Goal: Task Accomplishment & Management: Complete application form

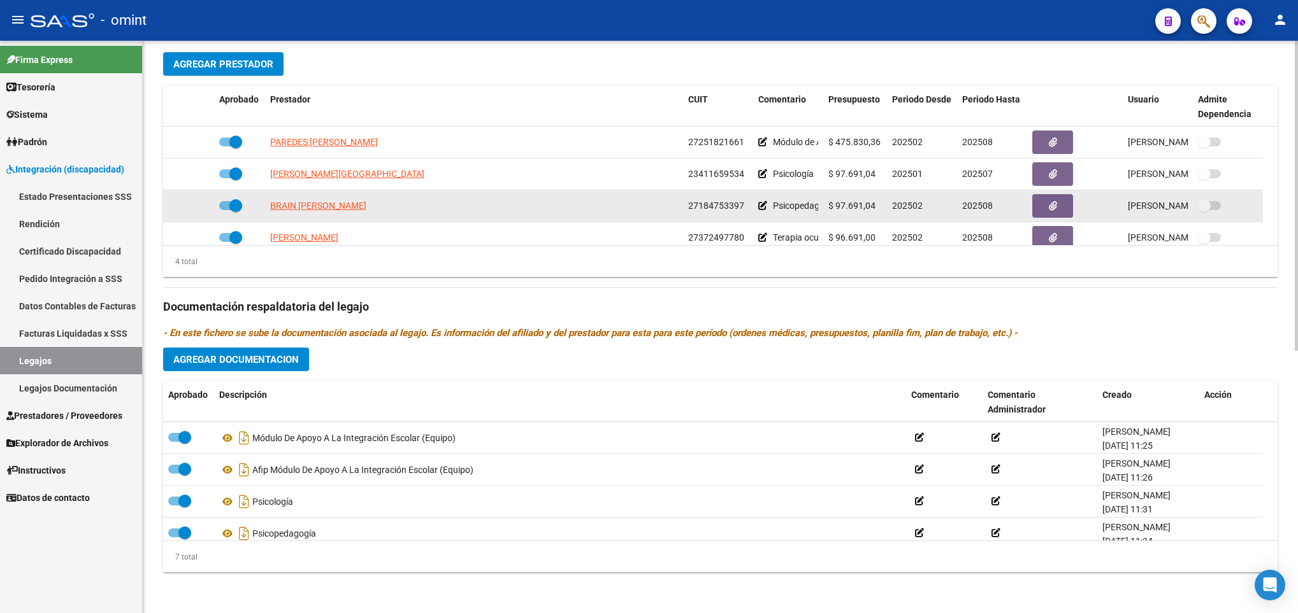
scroll to position [13, 0]
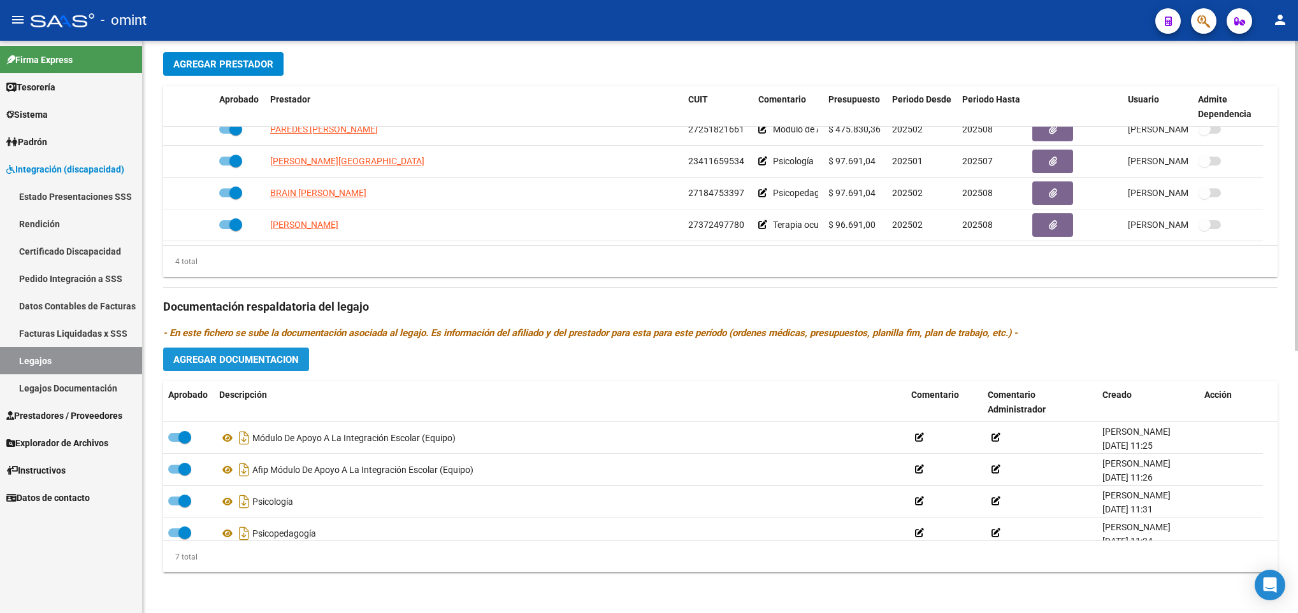
click at [273, 356] on span "Agregar Documentacion" at bounding box center [236, 359] width 126 height 11
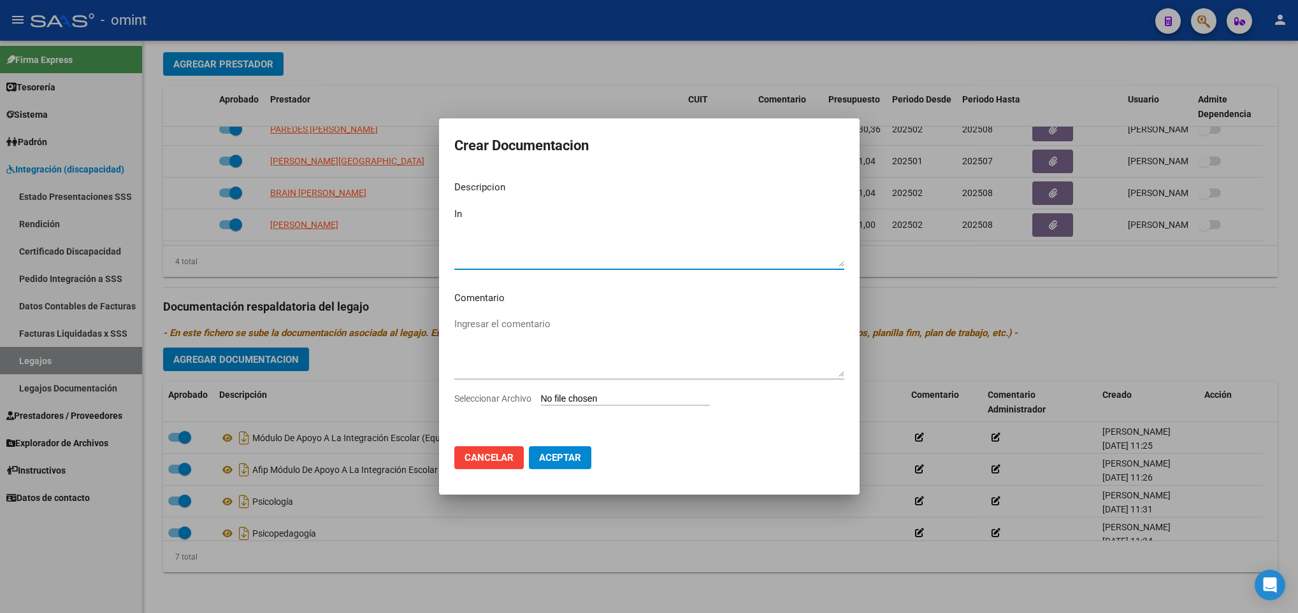
type textarea "I"
type textarea "Psicologia Cambio"
click at [601, 394] on input "Seleccionar Archivo" at bounding box center [625, 400] width 169 height 12
click at [485, 457] on span "Cancelar" at bounding box center [488, 457] width 49 height 11
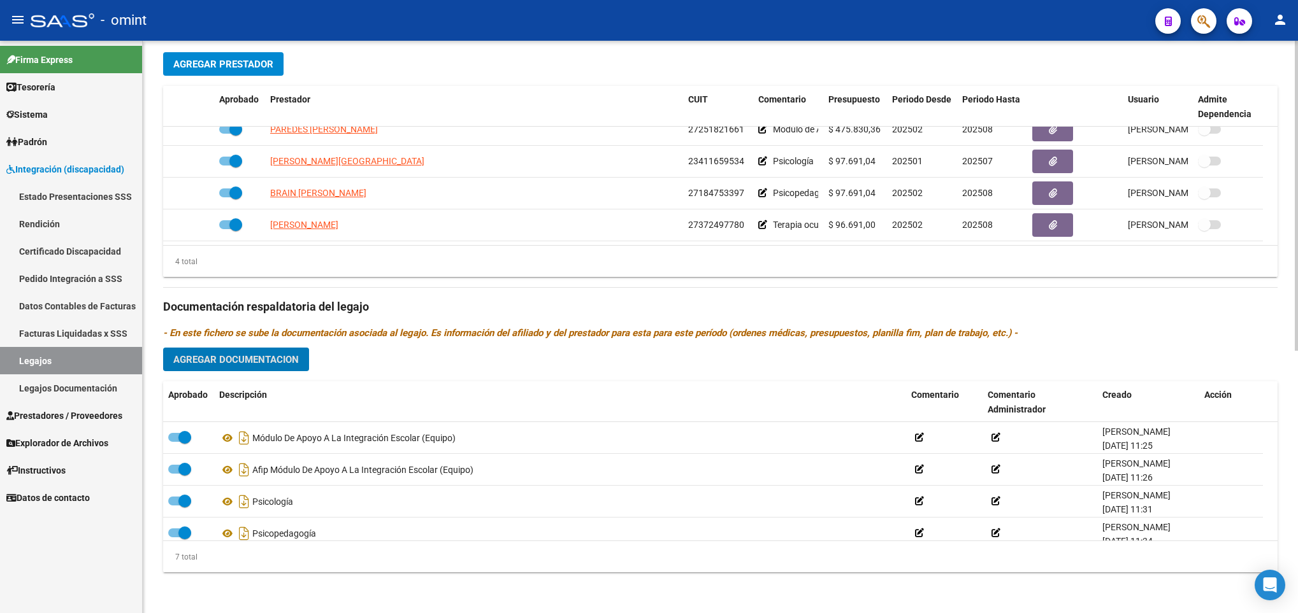
scroll to position [0, 0]
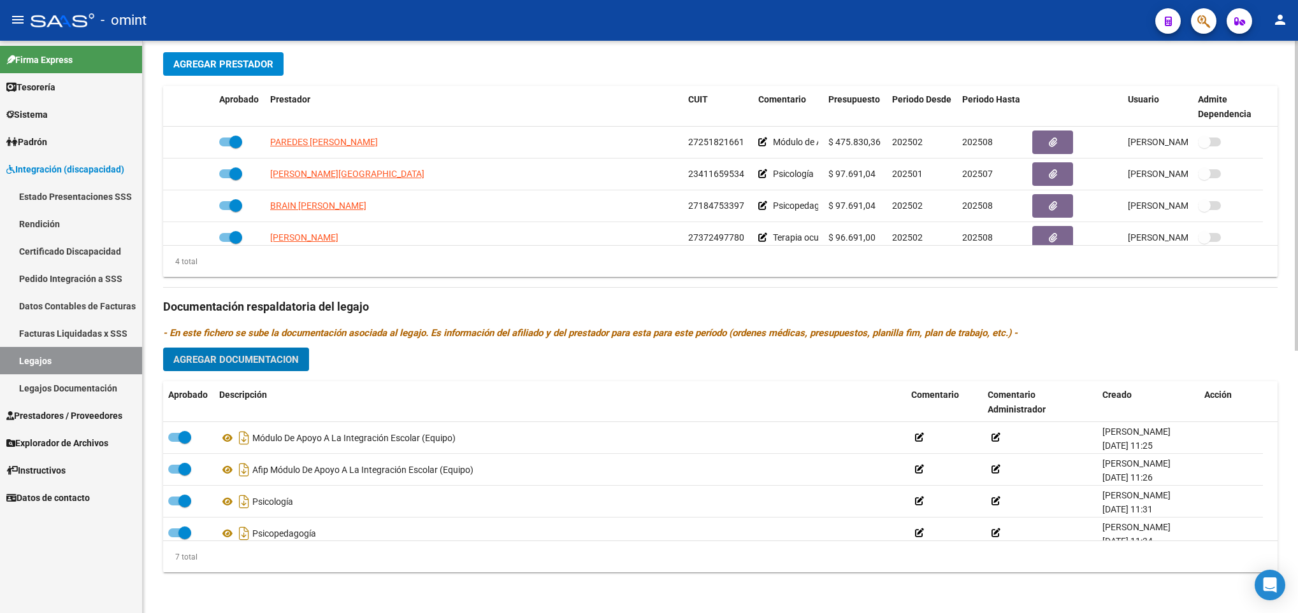
click at [224, 62] on span "Agregar Prestador" at bounding box center [223, 64] width 100 height 11
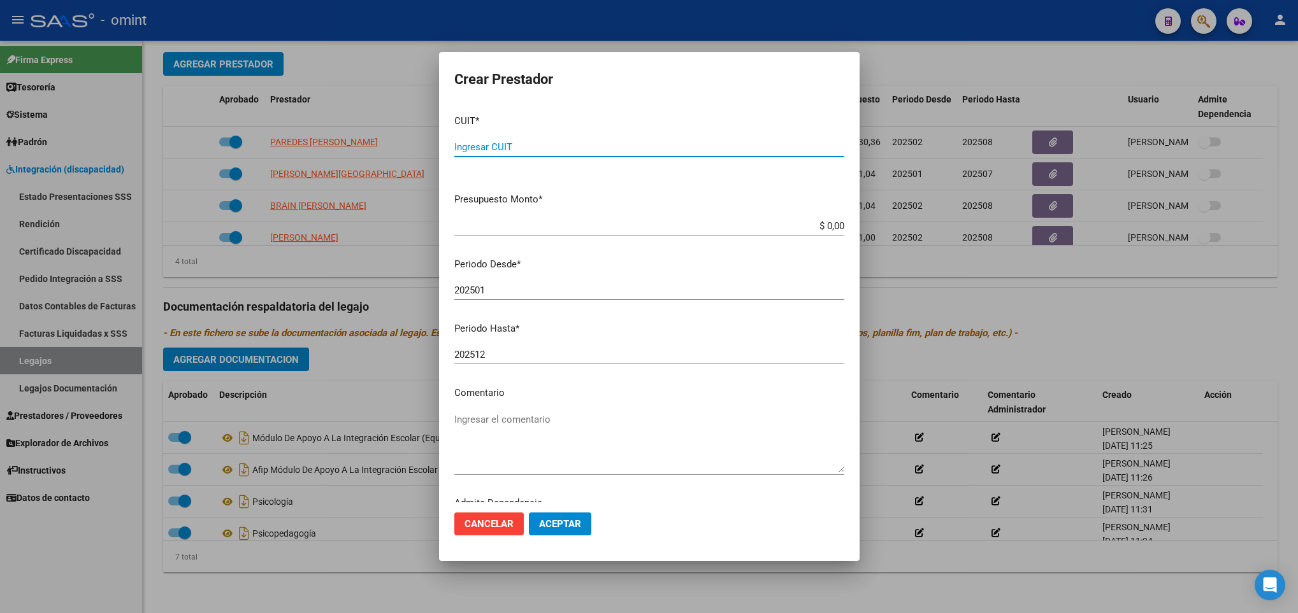
paste input "27-40133104-8"
type input "27-40133104-8"
click at [828, 224] on input "$ 0,00" at bounding box center [649, 225] width 390 height 11
type input "$ 98.964,88"
click at [494, 289] on input "202501" at bounding box center [649, 290] width 390 height 11
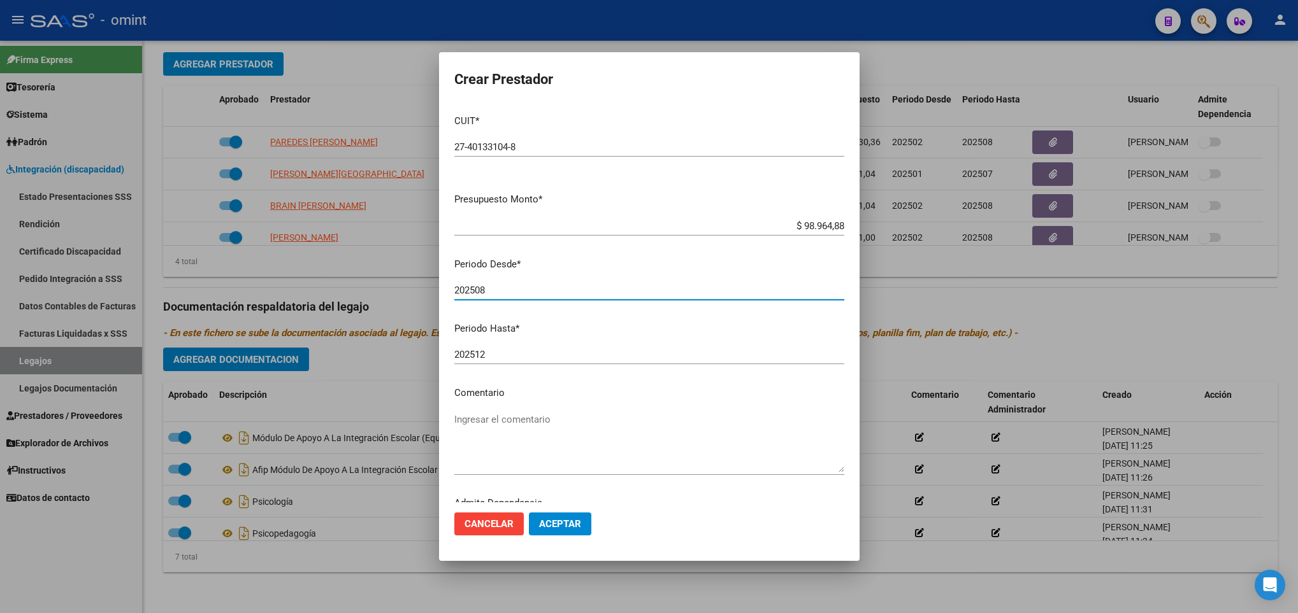
type input "202508"
click at [520, 352] on input "202512" at bounding box center [649, 354] width 390 height 11
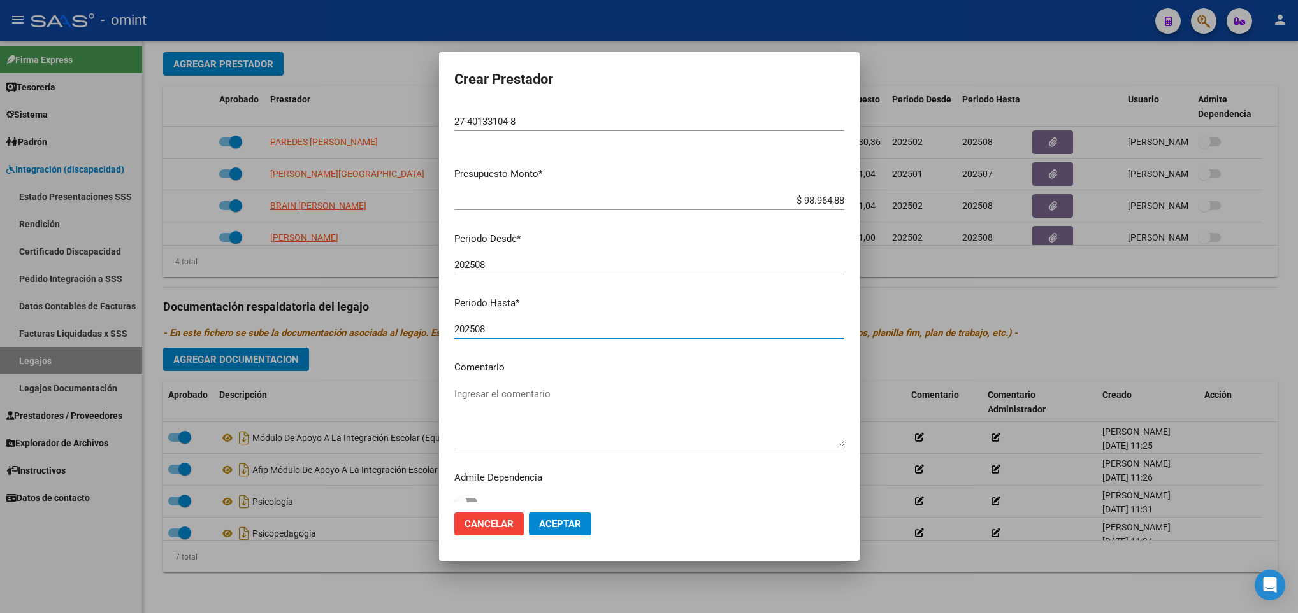
scroll to position [38, 0]
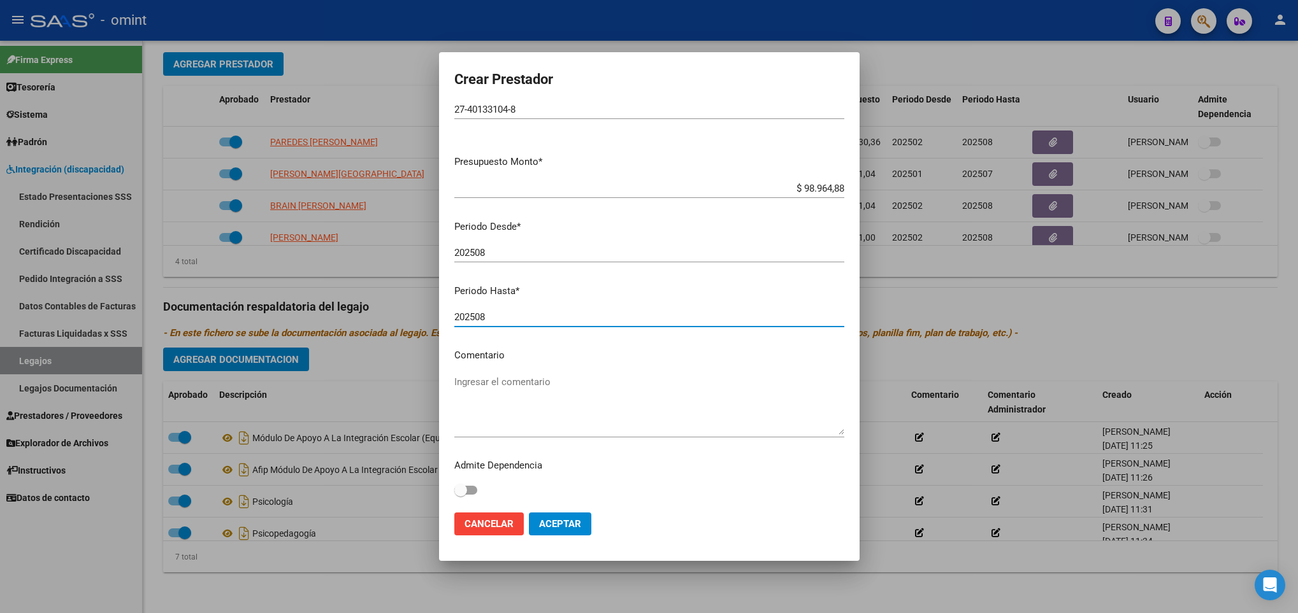
type input "202508"
click at [566, 534] on button "Aceptar" at bounding box center [560, 524] width 62 height 23
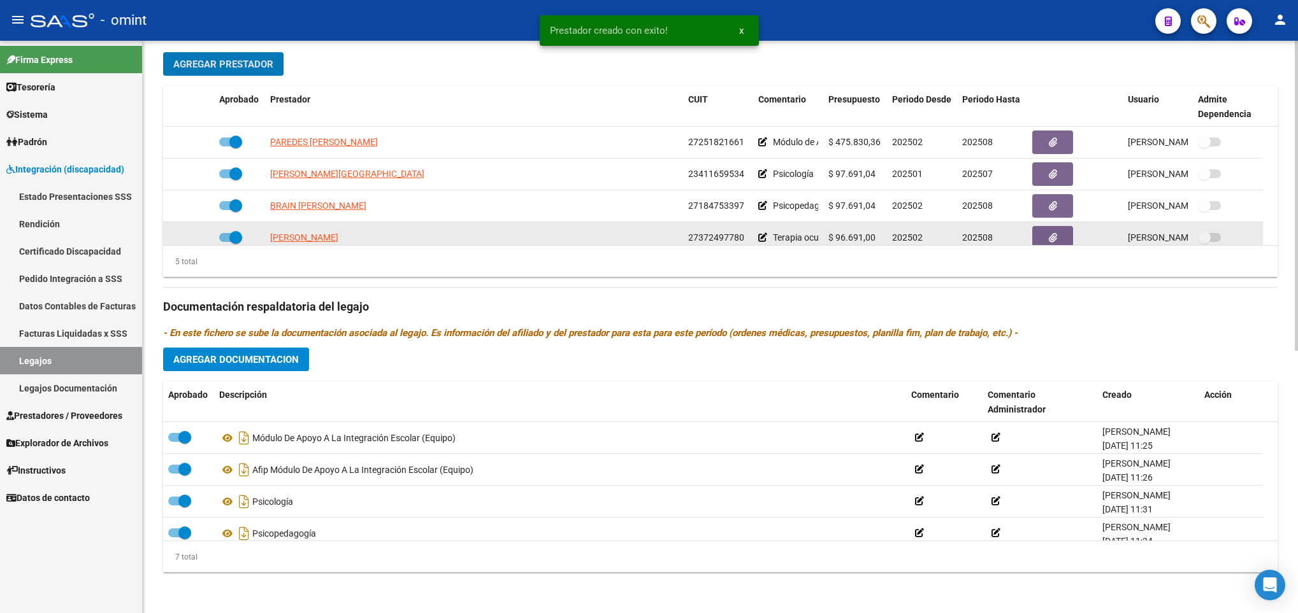
scroll to position [45, 0]
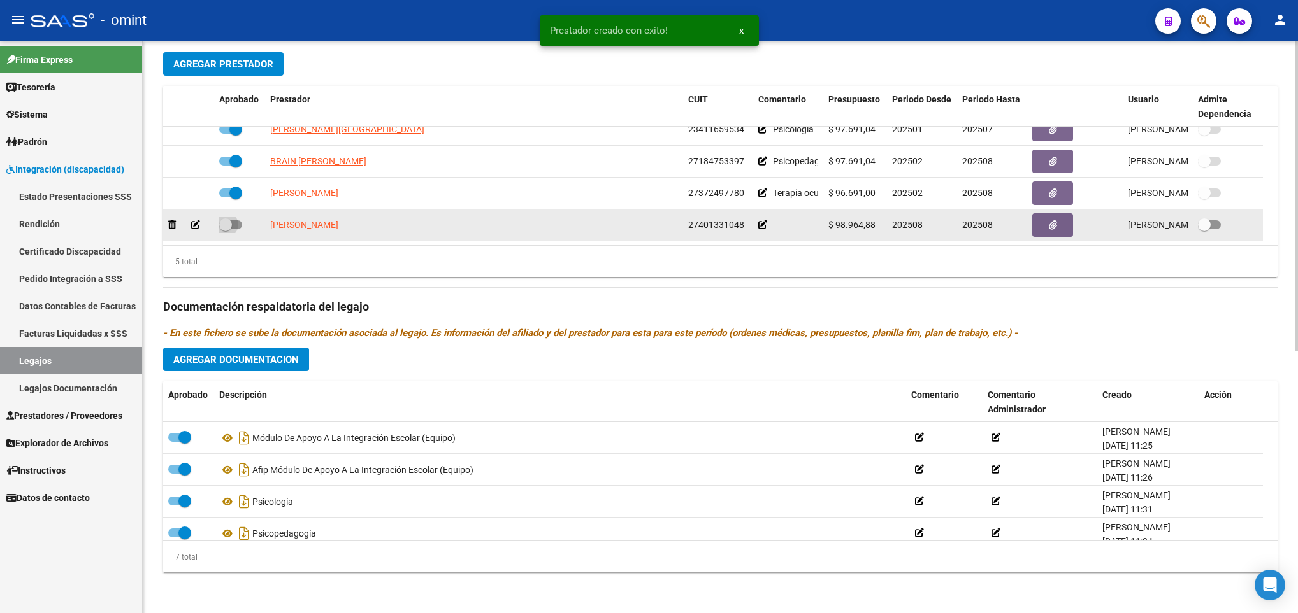
click at [237, 222] on span at bounding box center [230, 224] width 23 height 9
click at [226, 229] on input "checkbox" at bounding box center [225, 229] width 1 height 1
checkbox input "true"
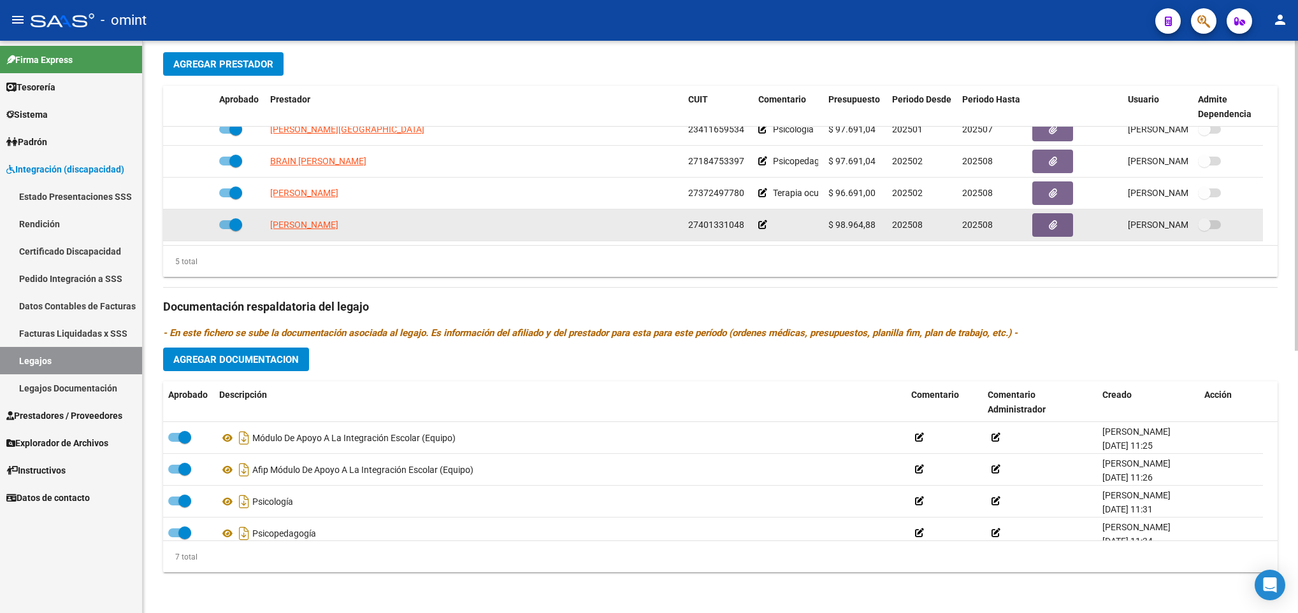
click at [761, 222] on icon at bounding box center [762, 224] width 9 height 9
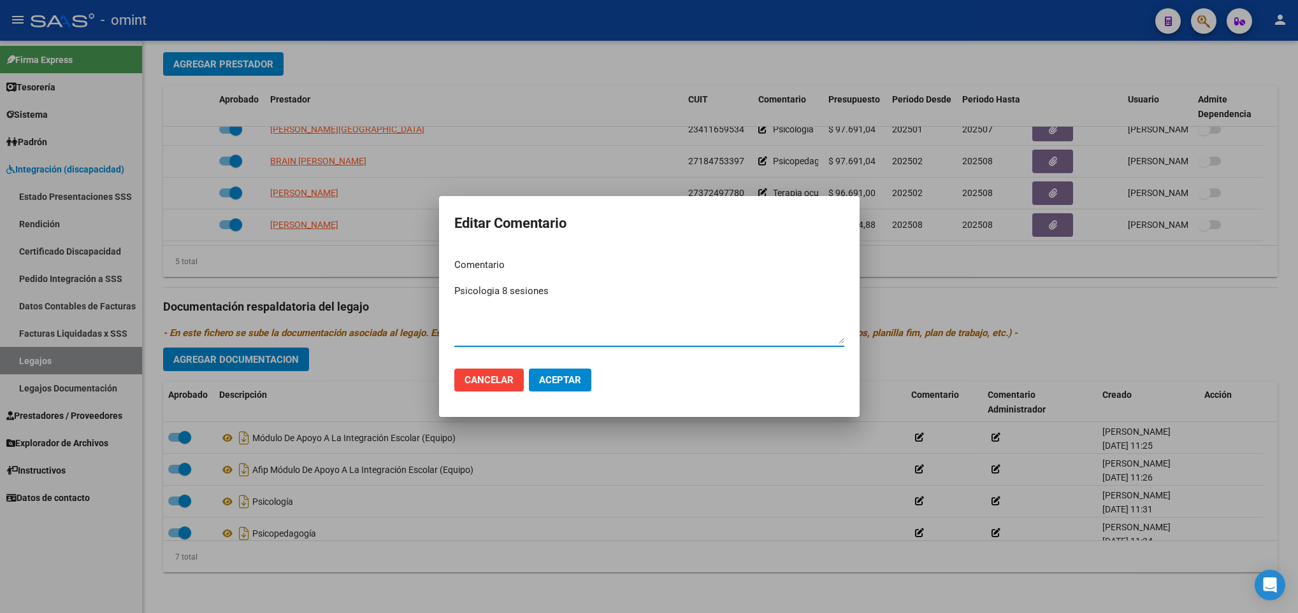
type textarea "Psicologia 8 sesiones"
click at [570, 371] on button "Aceptar" at bounding box center [560, 380] width 62 height 23
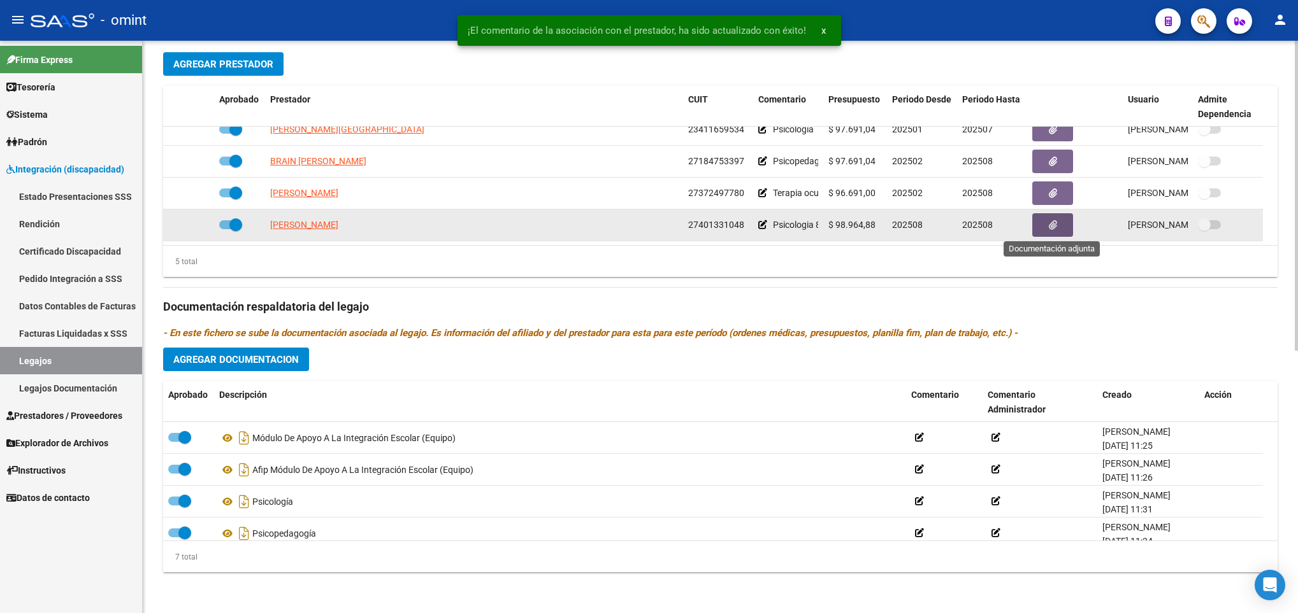
click at [1057, 227] on button "button" at bounding box center [1052, 225] width 41 height 24
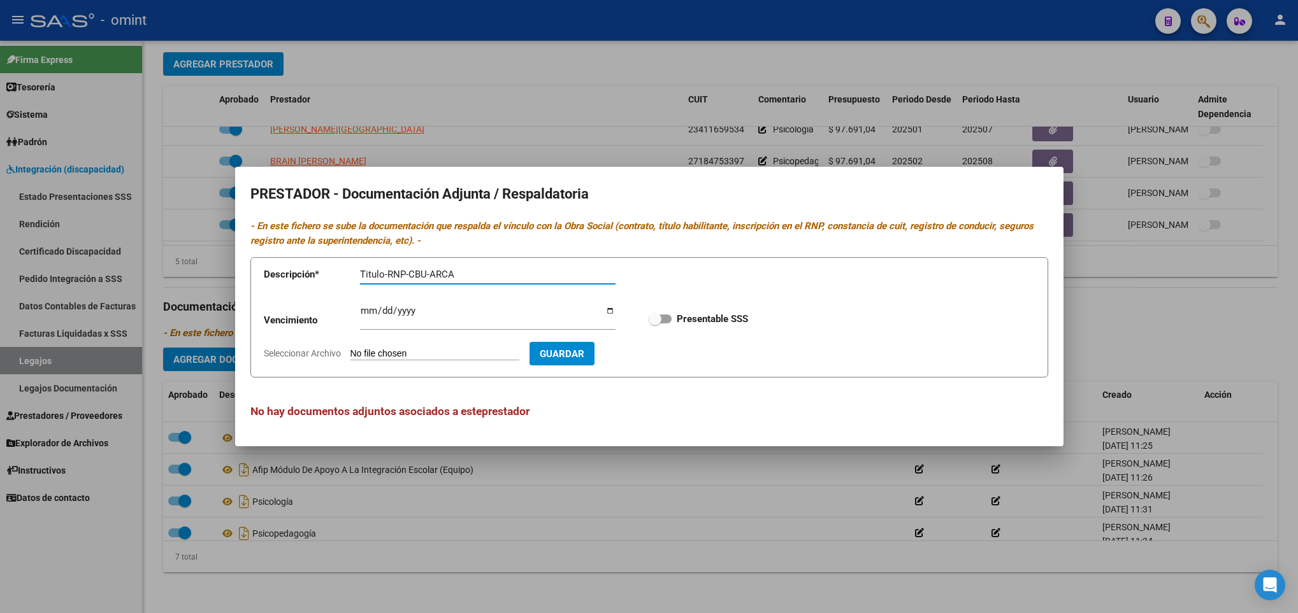
type input "Titulo-RNP-CBU-ARCA"
click at [373, 310] on input "Ingresar vencimiento" at bounding box center [487, 316] width 255 height 20
type input "2029-11-14"
click at [666, 324] on label "Presentable SSS" at bounding box center [698, 319] width 99 height 15
click at [655, 324] on input "Presentable SSS" at bounding box center [654, 324] width 1 height 1
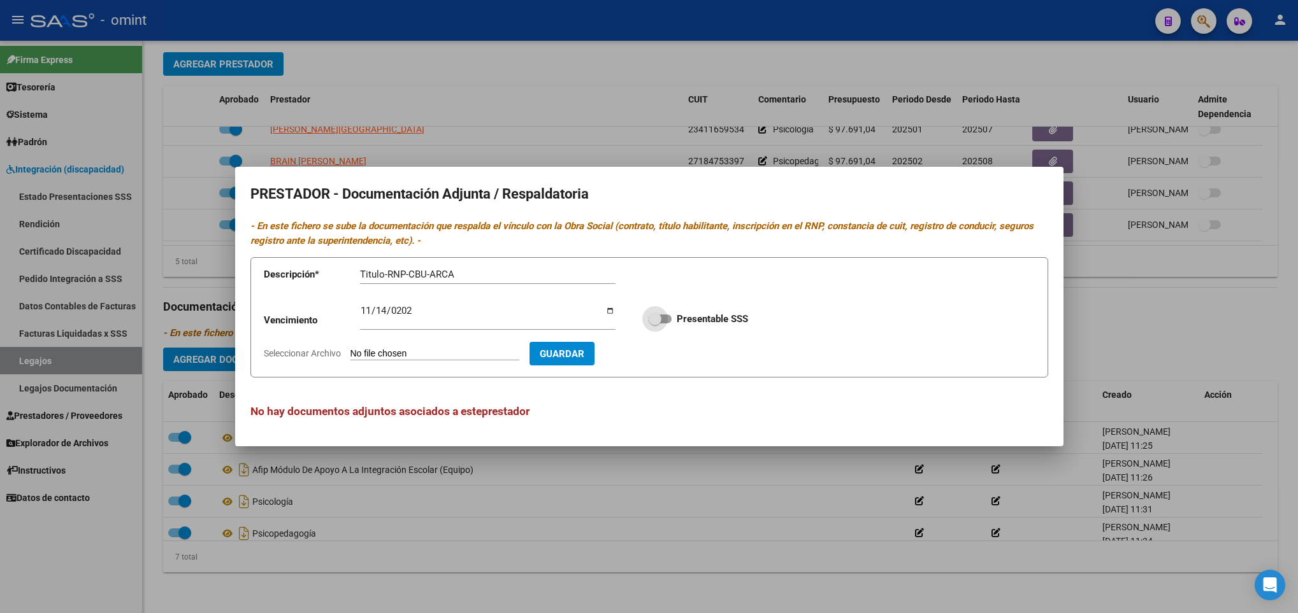
checkbox input "true"
click at [498, 354] on input "Seleccionar Archivo" at bounding box center [434, 354] width 169 height 12
type input "C:\fakepath\ilovepdf_merged (2).pdf"
click at [658, 354] on span "Guardar" at bounding box center [635, 353] width 45 height 11
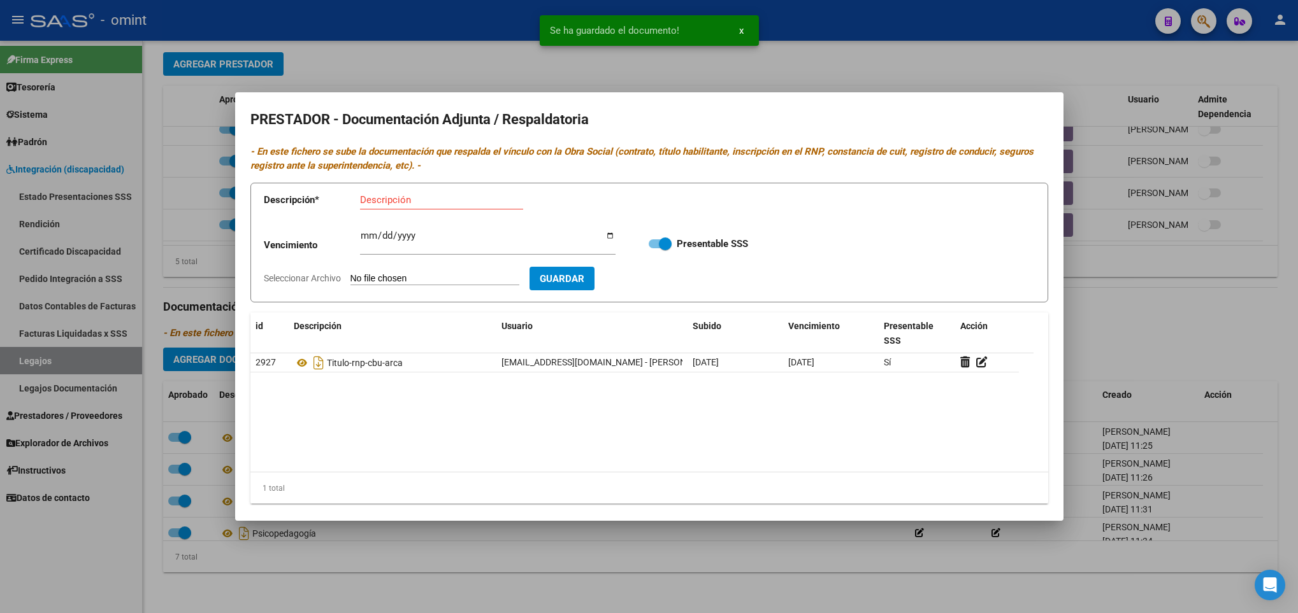
click at [1162, 310] on div at bounding box center [649, 306] width 1298 height 613
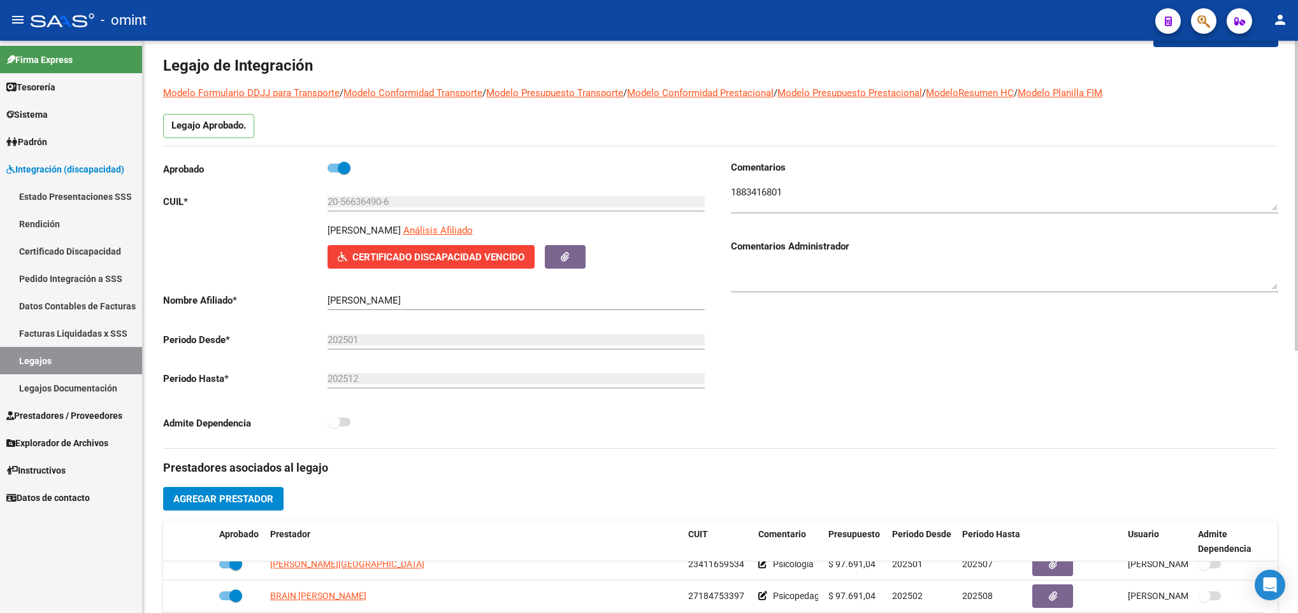
scroll to position [0, 0]
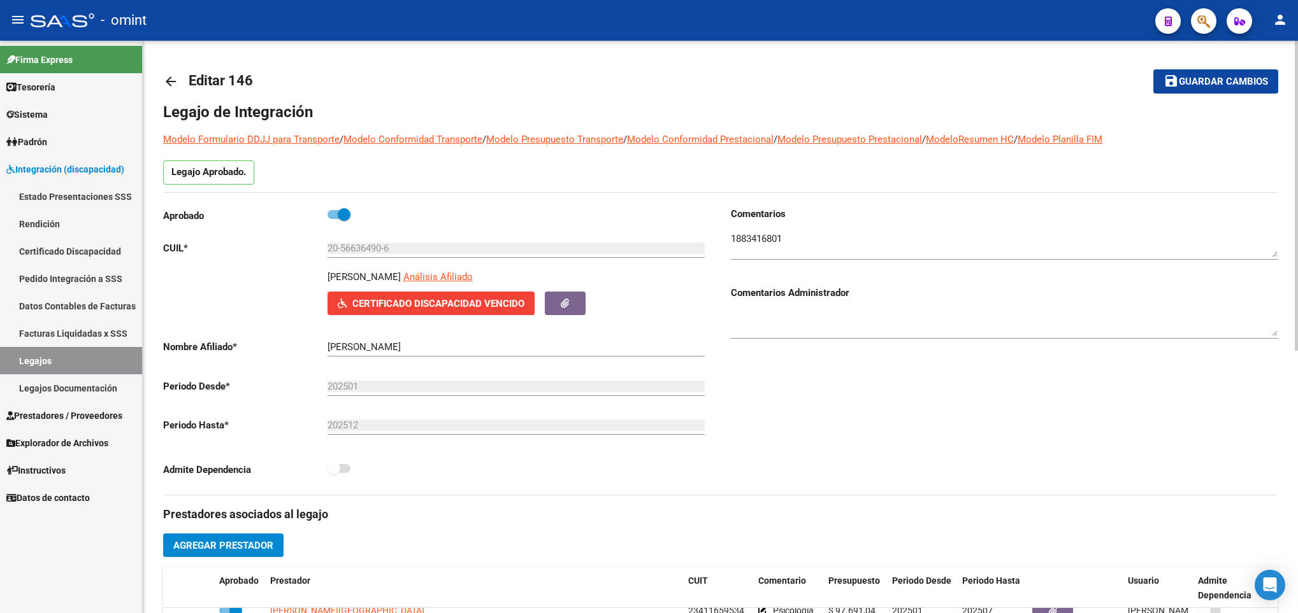
click at [1233, 73] on div "arrow_back Editar 146 save Guardar cambios Legajo de Integración Modelo Formula…" at bounding box center [720, 562] width 1114 height 1003
click at [1237, 76] on span "Guardar cambios" at bounding box center [1223, 81] width 89 height 11
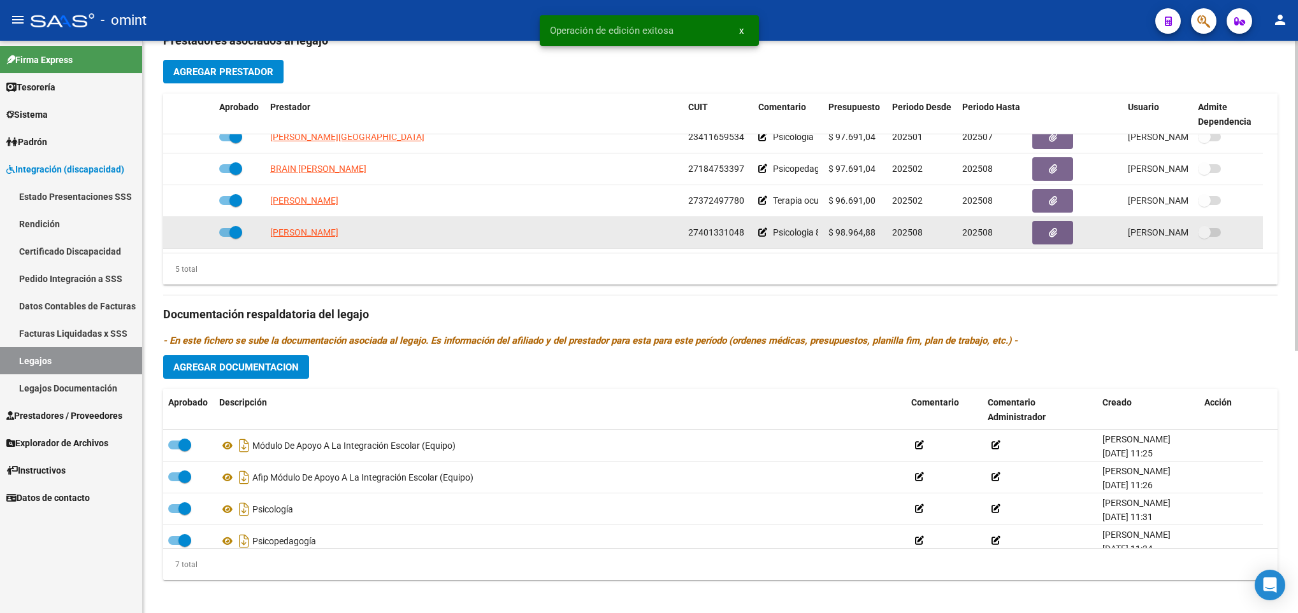
scroll to position [484, 0]
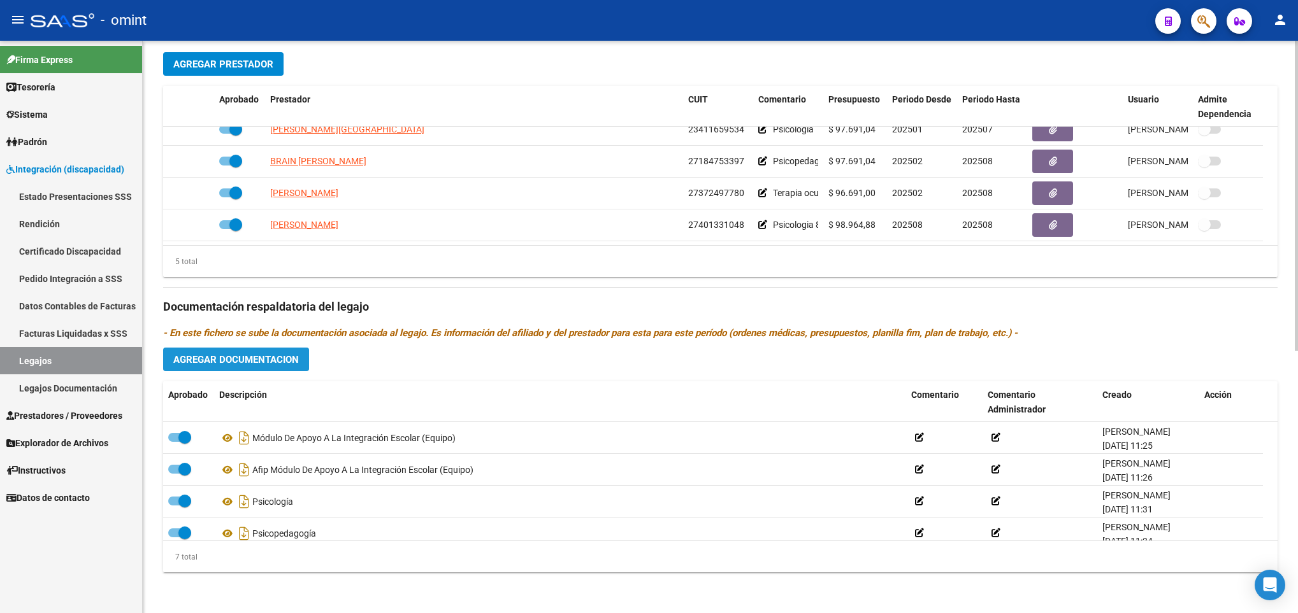
click at [260, 354] on span "Agregar Documentacion" at bounding box center [236, 359] width 126 height 11
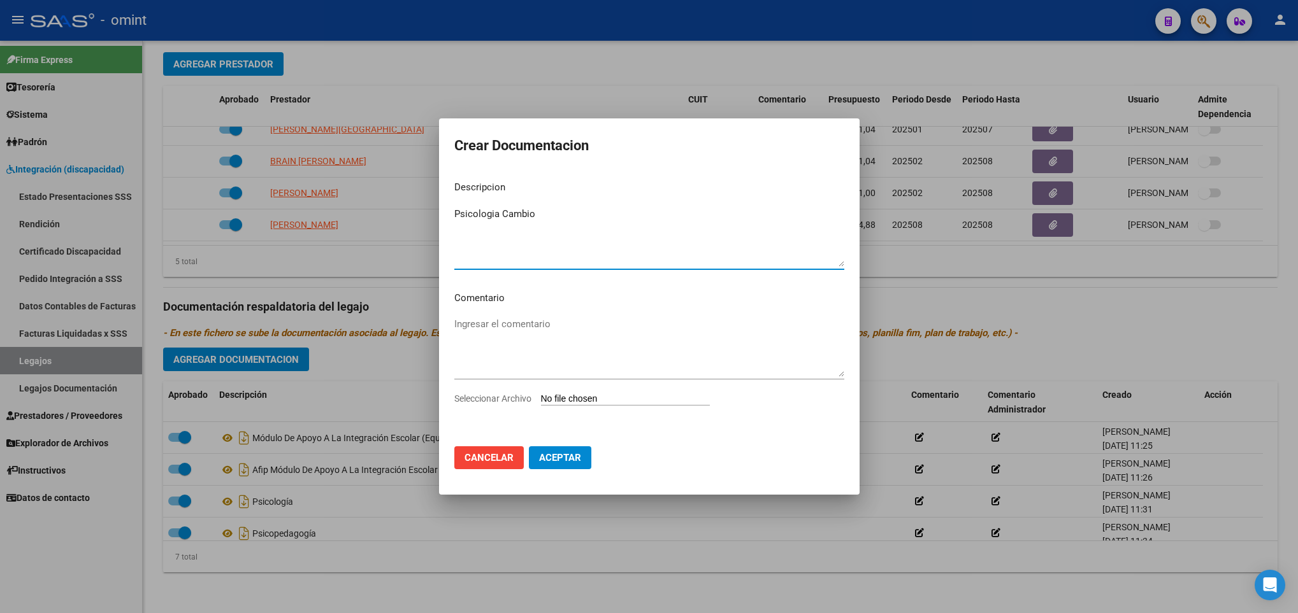
type textarea "Psicologia Cambio"
click at [610, 398] on input "Seleccionar Archivo" at bounding box center [625, 400] width 169 height 12
type input "C:\fakepath\ilovepdf_merged (3).pdf"
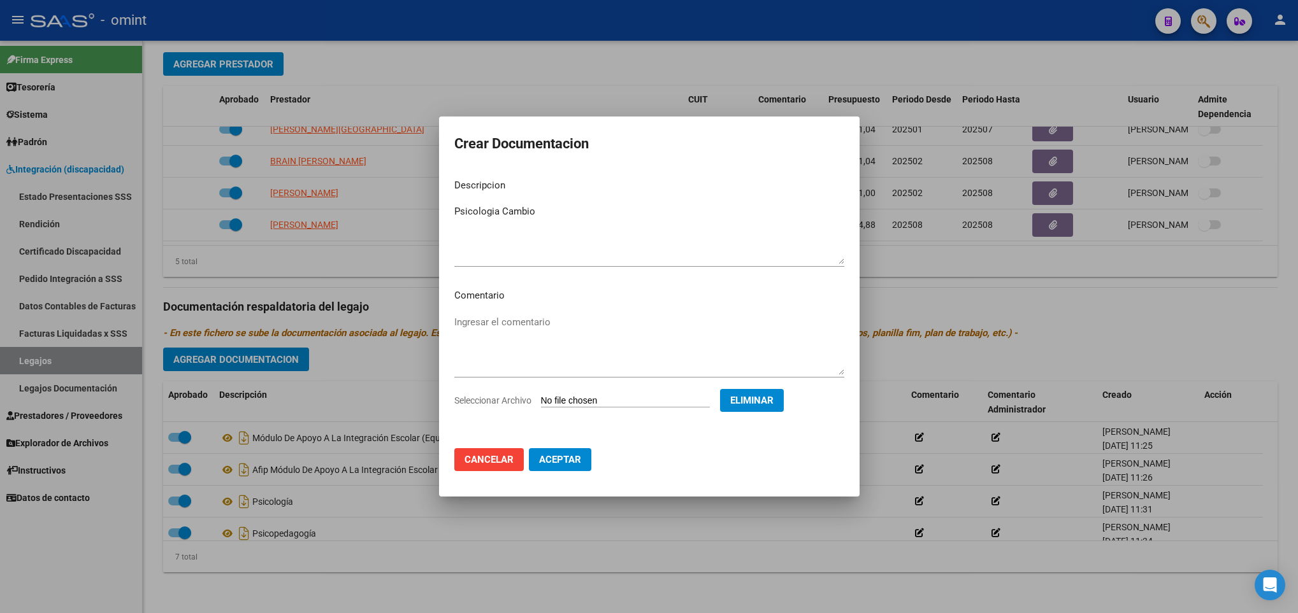
click at [583, 463] on button "Aceptar" at bounding box center [560, 459] width 62 height 23
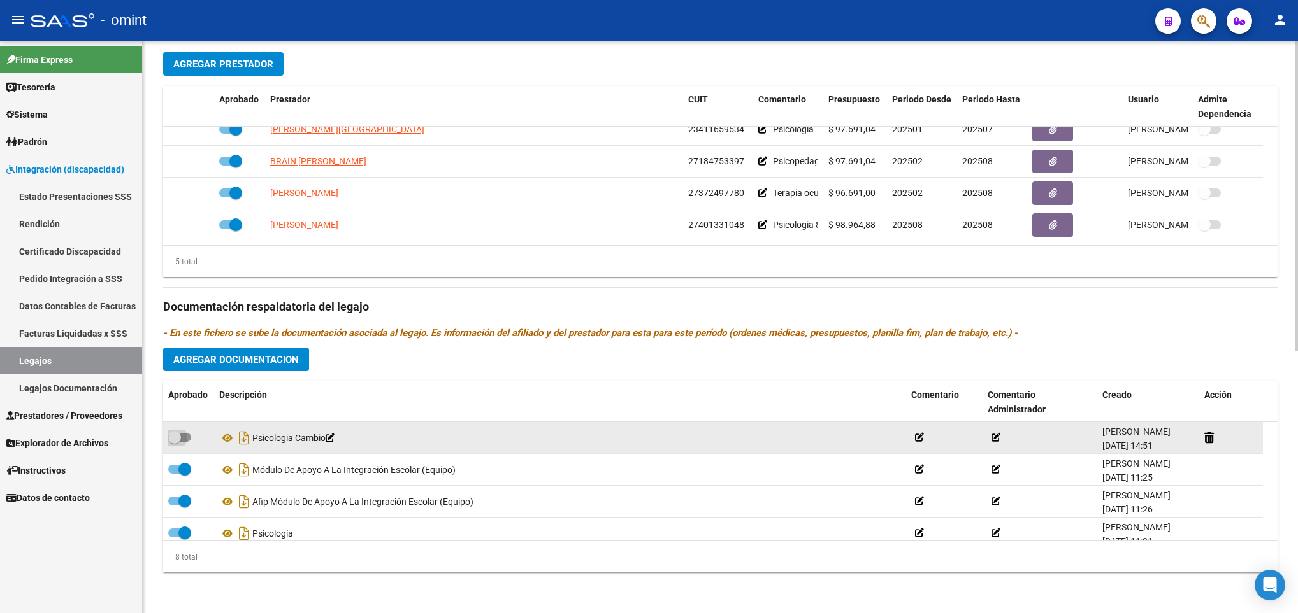
click at [185, 436] on span at bounding box center [179, 437] width 23 height 9
click at [175, 442] on input "checkbox" at bounding box center [174, 442] width 1 height 1
checkbox input "true"
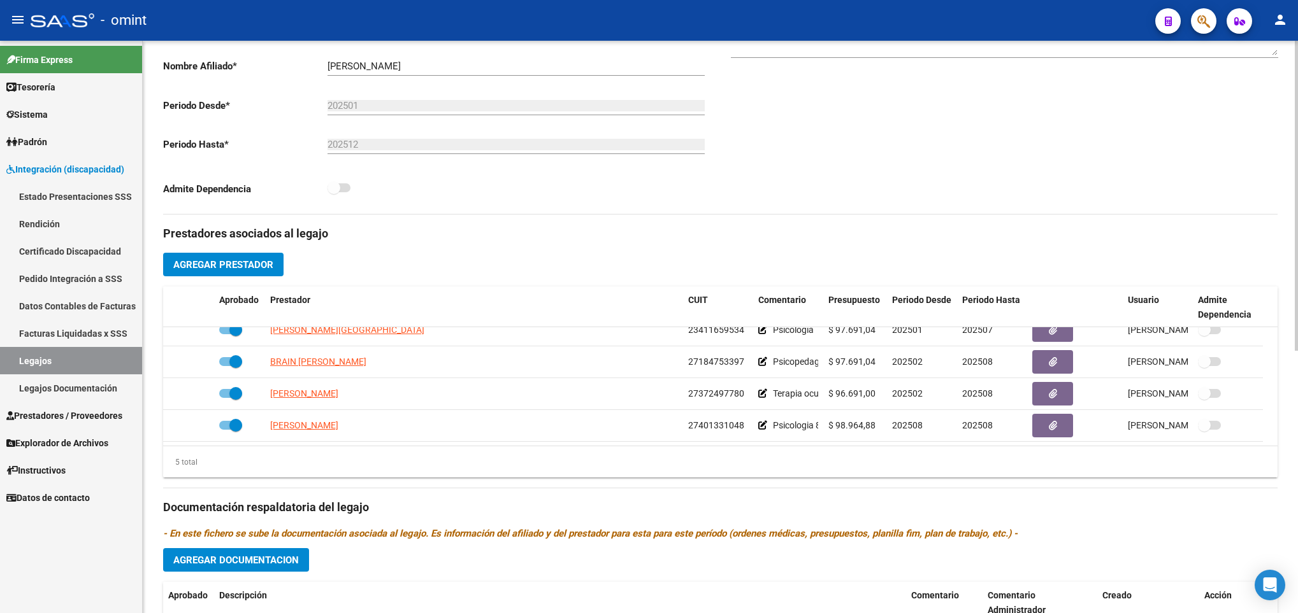
scroll to position [0, 0]
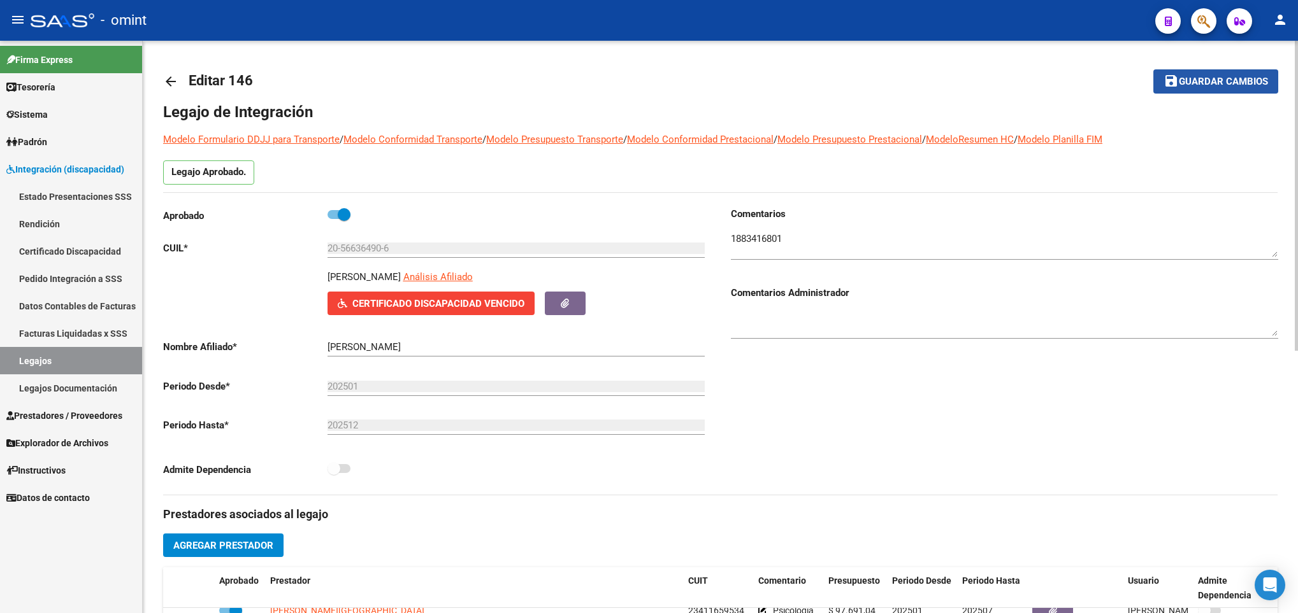
click at [1217, 71] on button "save Guardar cambios" at bounding box center [1215, 81] width 125 height 24
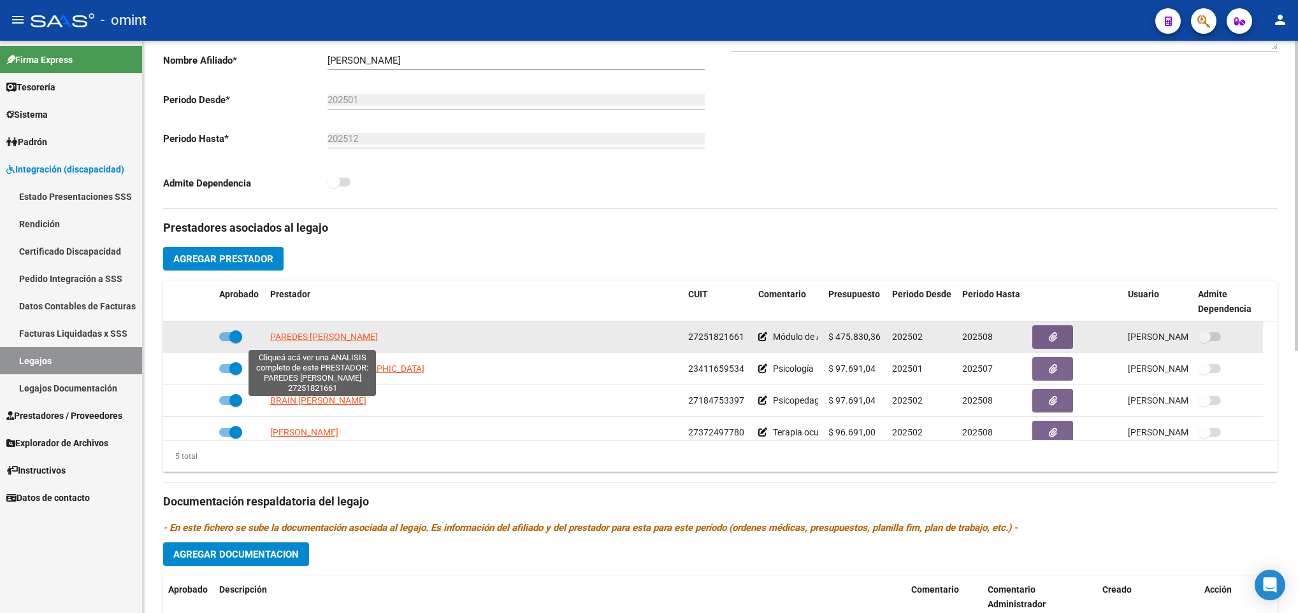
click at [329, 337] on span "PAREDES ANA JULIA" at bounding box center [324, 337] width 108 height 10
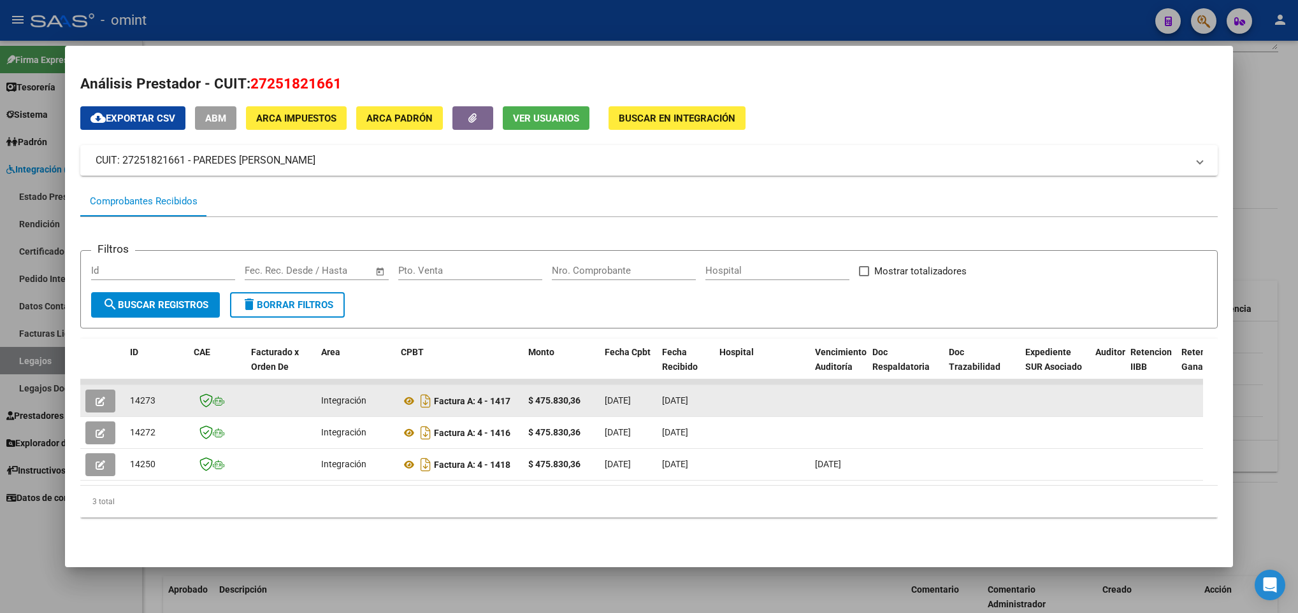
click at [105, 399] on icon "button" at bounding box center [101, 402] width 10 height 10
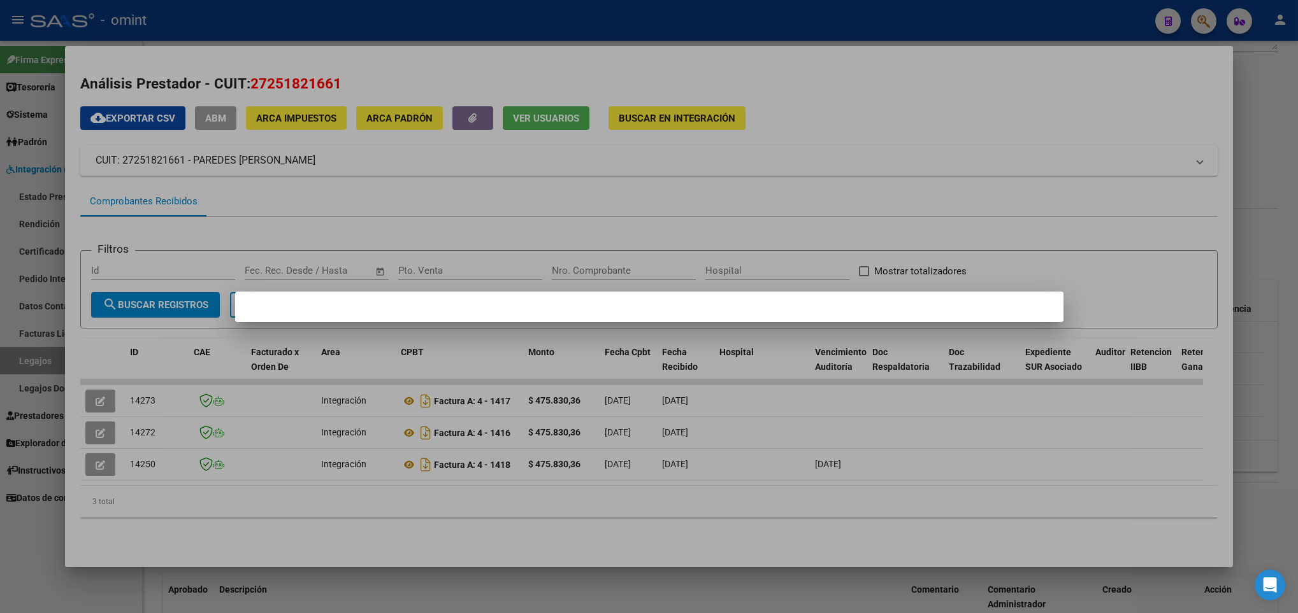
click at [480, 581] on div at bounding box center [649, 306] width 1298 height 613
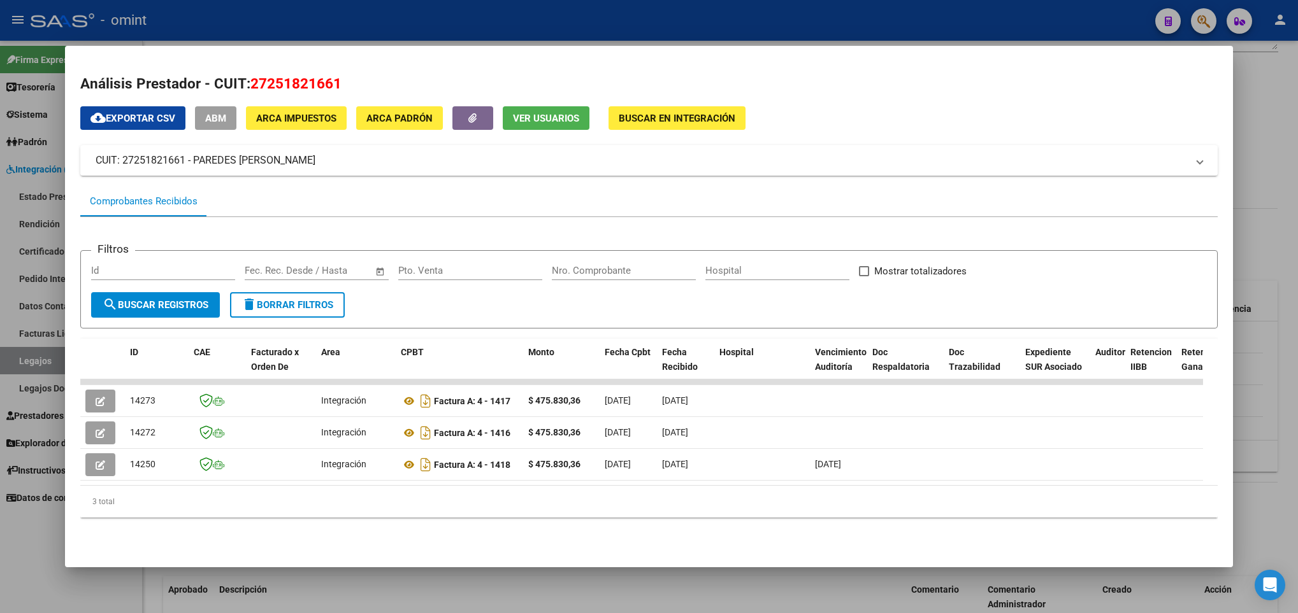
click at [426, 587] on div at bounding box center [649, 306] width 1298 height 613
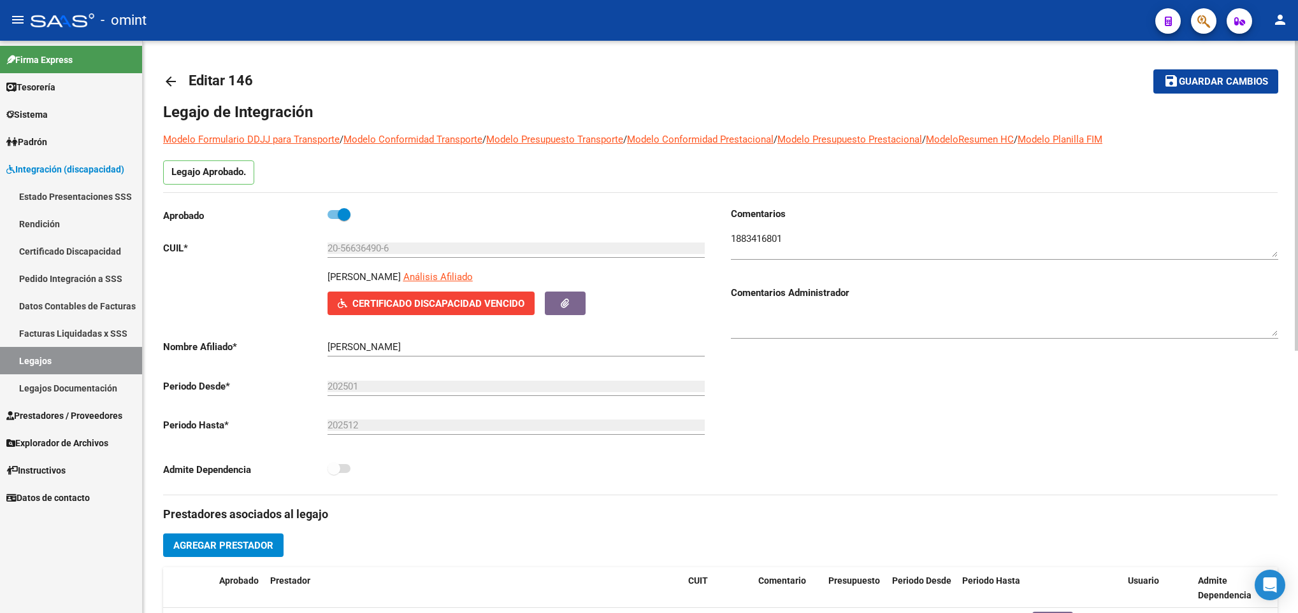
click at [166, 71] on link "arrow_back" at bounding box center [175, 81] width 25 height 30
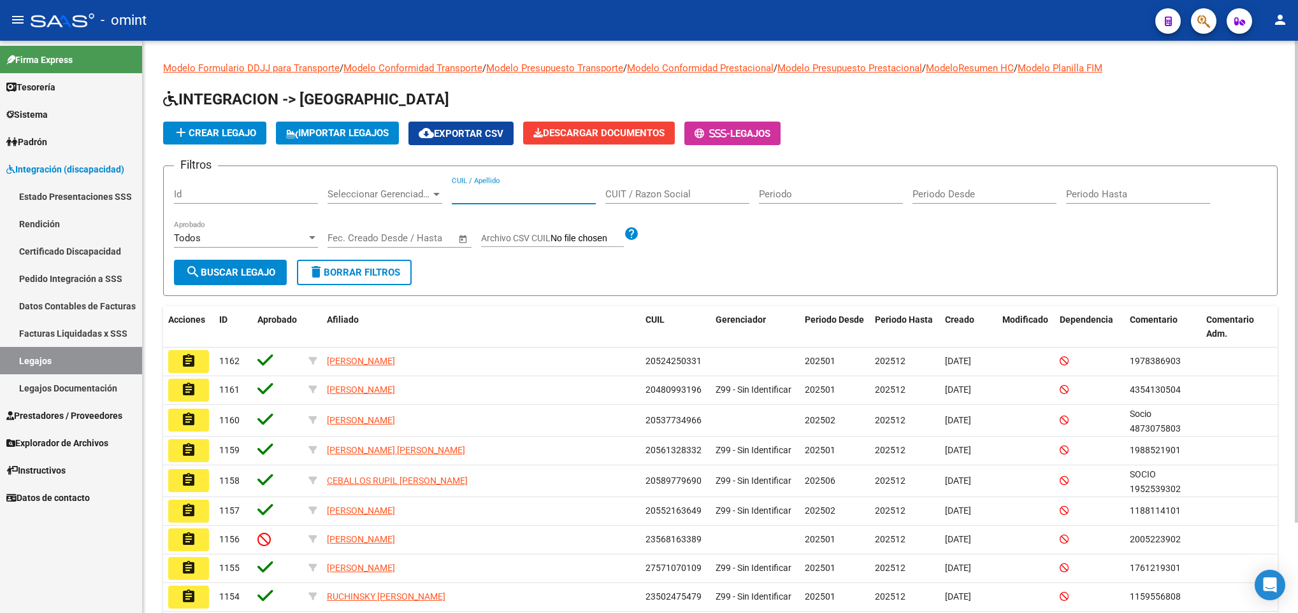
click at [464, 193] on input "CUIL / Apellido" at bounding box center [524, 194] width 144 height 11
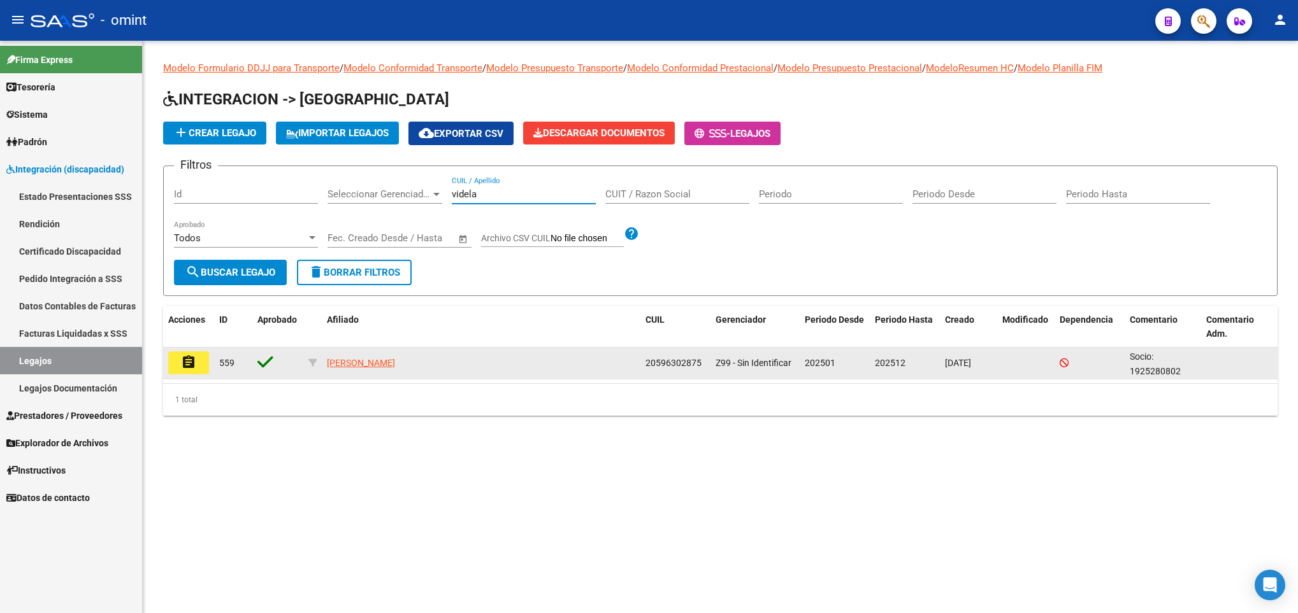
type input "videla"
click at [194, 365] on mat-icon "assignment" at bounding box center [188, 362] width 15 height 15
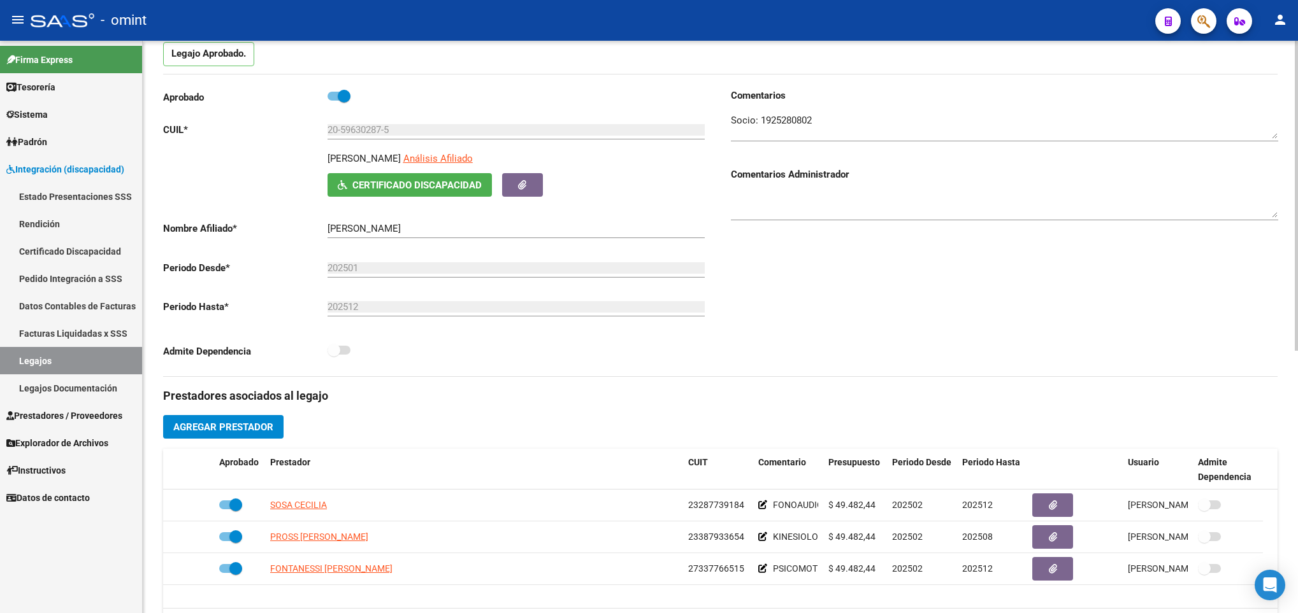
scroll to position [382, 0]
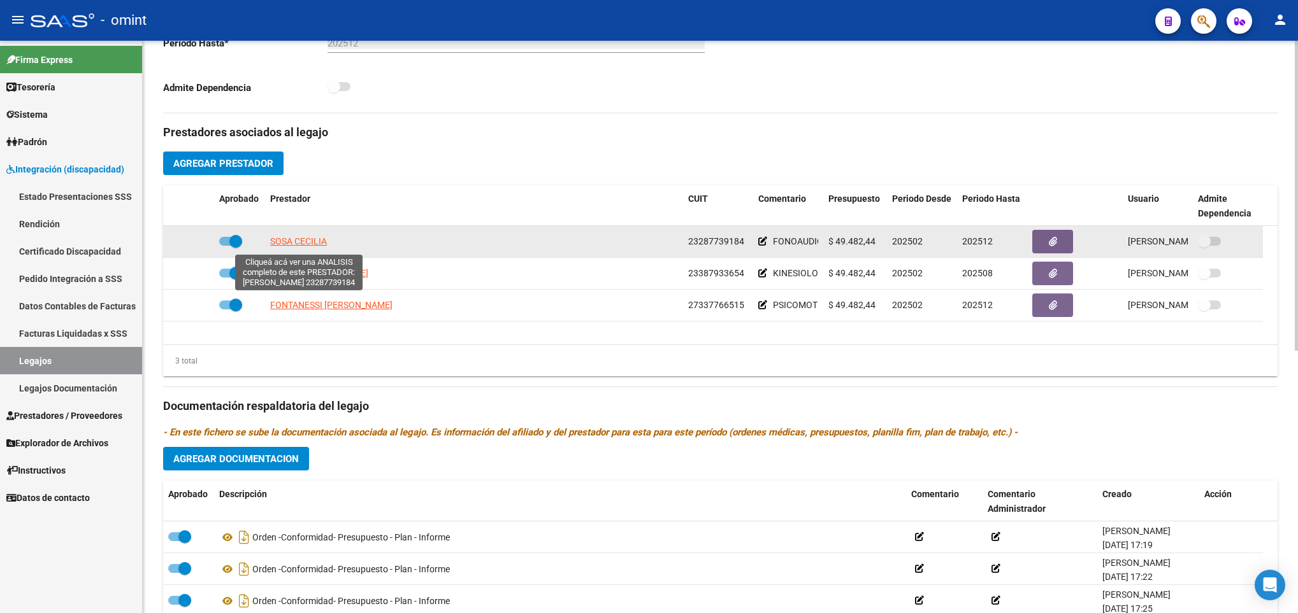
click at [314, 247] on span "SOSA CECILIA" at bounding box center [298, 241] width 57 height 10
type textarea "23287739184"
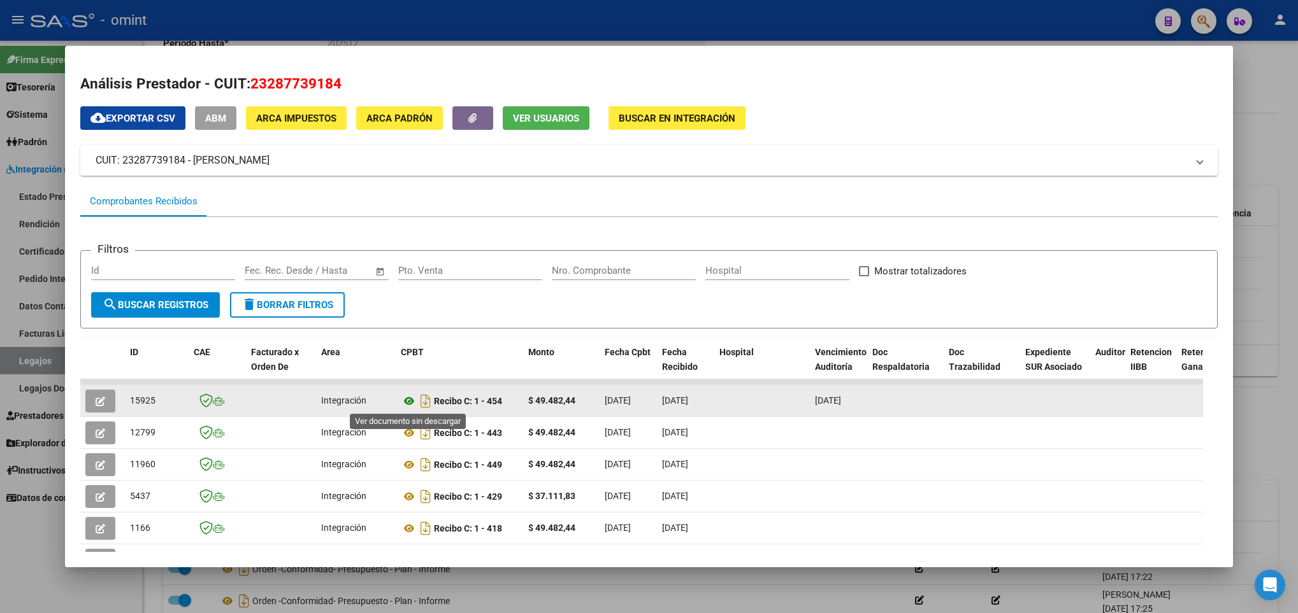
click at [405, 405] on icon at bounding box center [409, 401] width 17 height 15
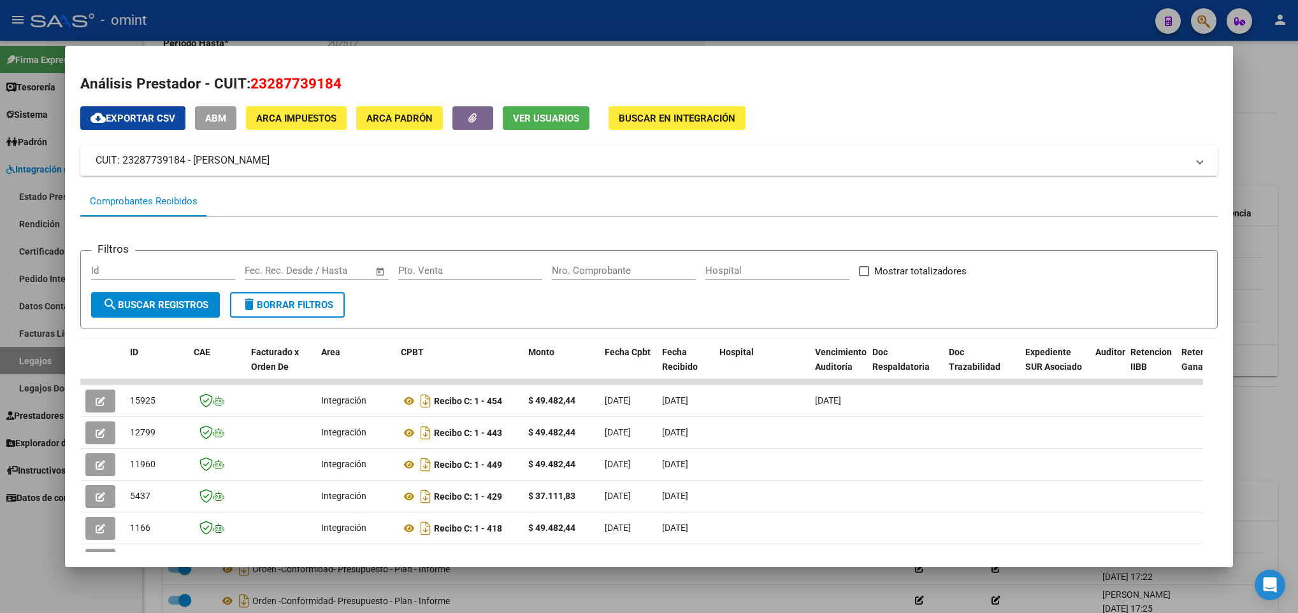
click at [671, 584] on div at bounding box center [649, 306] width 1298 height 613
